Goal: Browse casually: Explore the website without a specific task or goal

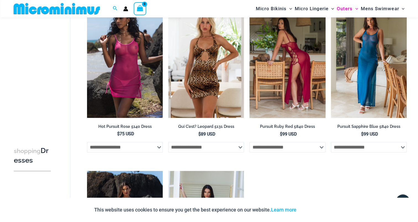
scroll to position [356, 0]
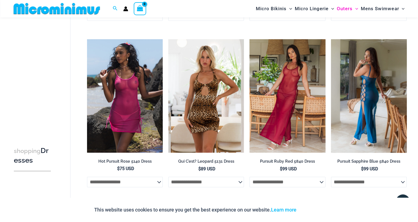
click at [367, 103] on img at bounding box center [369, 96] width 76 height 114
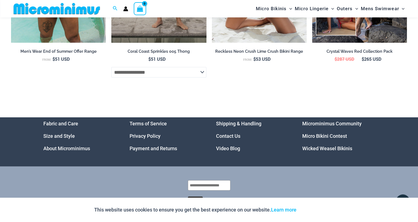
scroll to position [1597, 0]
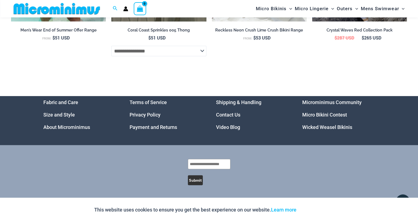
click at [224, 128] on link "Video Blog" at bounding box center [228, 127] width 24 height 6
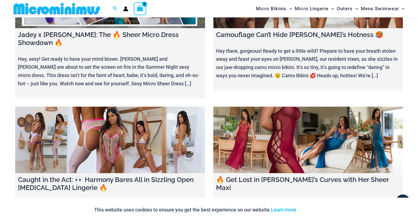
scroll to position [548, 0]
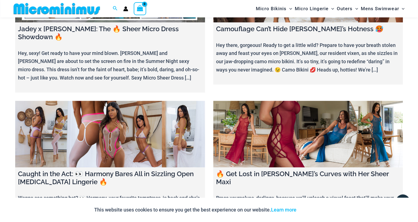
click at [298, 118] on link at bounding box center [308, 134] width 190 height 67
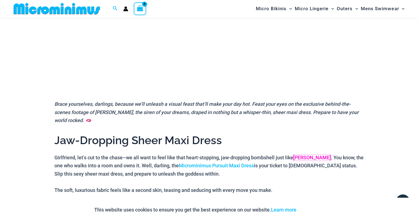
scroll to position [134, 0]
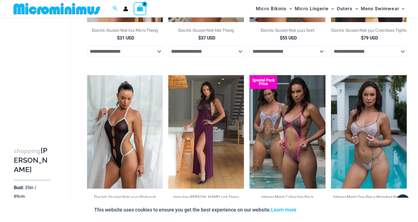
scroll to position [520, 0]
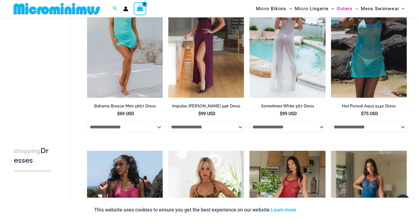
scroll to position [161, 0]
